Goal: Information Seeking & Learning: Learn about a topic

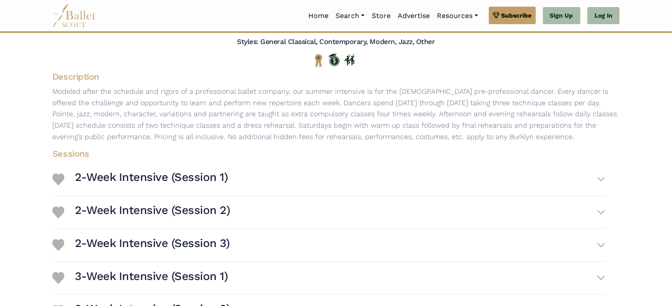
scroll to position [159, 0]
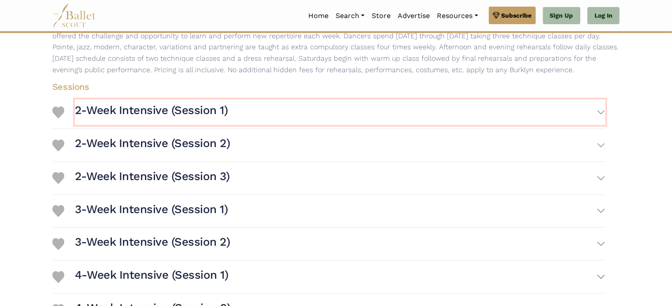
click at [380, 105] on button "2-Week Intensive (Session 1)" at bounding box center [340, 113] width 531 height 26
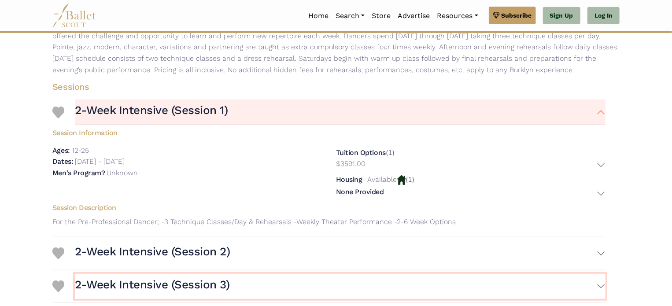
click at [444, 281] on button "2-Week Intensive (Session 3)" at bounding box center [340, 287] width 531 height 26
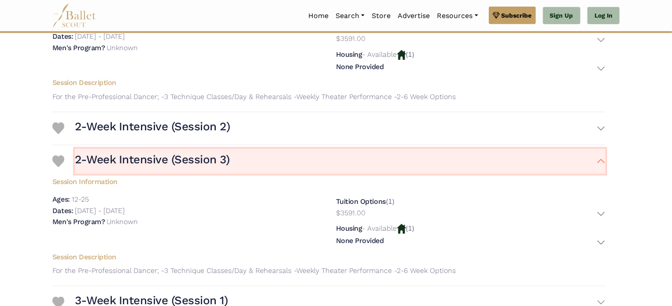
scroll to position [314, 0]
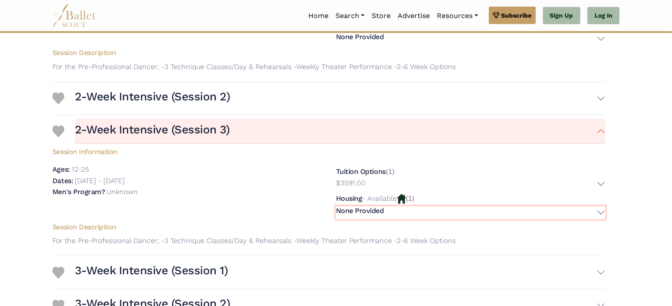
click at [356, 208] on h5 "None Provided" at bounding box center [360, 211] width 48 height 9
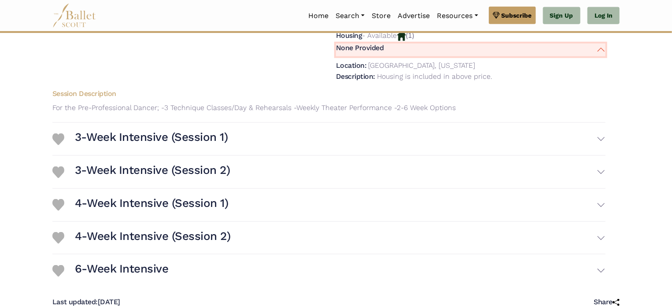
scroll to position [458, 0]
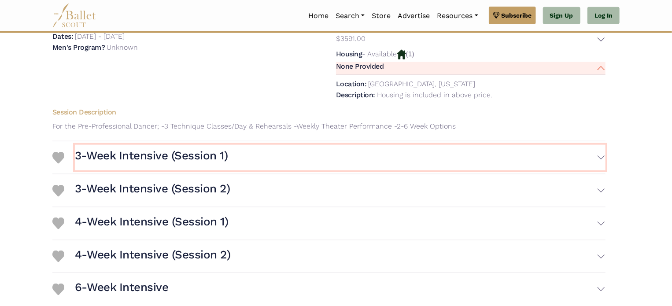
click at [439, 150] on button "3-Week Intensive (Session 1)" at bounding box center [340, 158] width 531 height 26
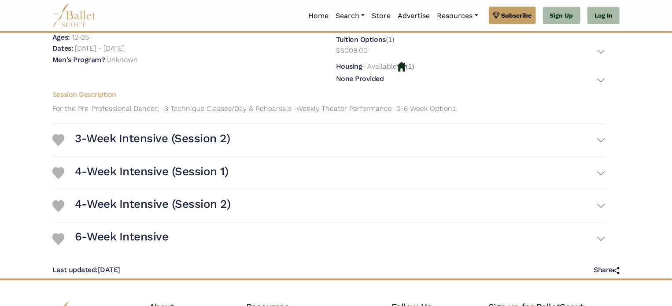
scroll to position [634, 0]
